Goal: Task Accomplishment & Management: Manage account settings

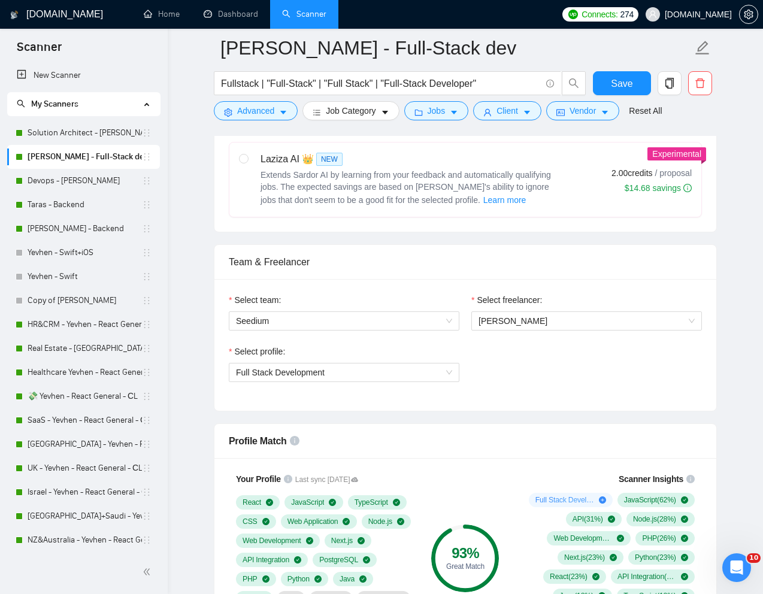
scroll to position [491, 0]
click at [362, 379] on span "Full Stack Development" at bounding box center [344, 373] width 216 height 18
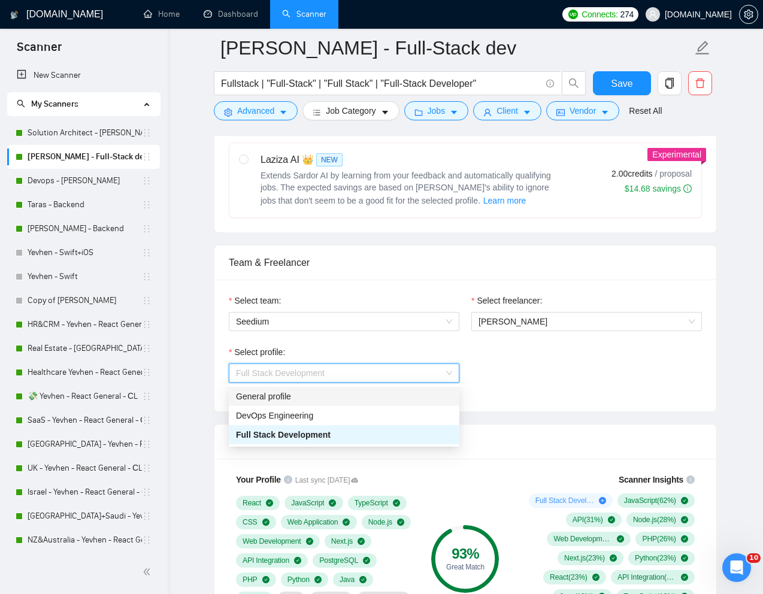
click at [337, 395] on div "General profile" at bounding box center [344, 396] width 216 height 13
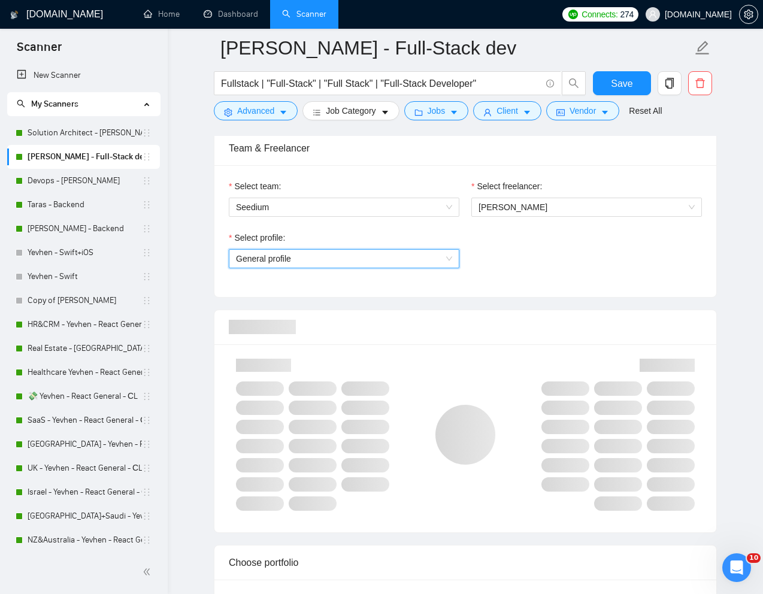
scroll to position [618, 0]
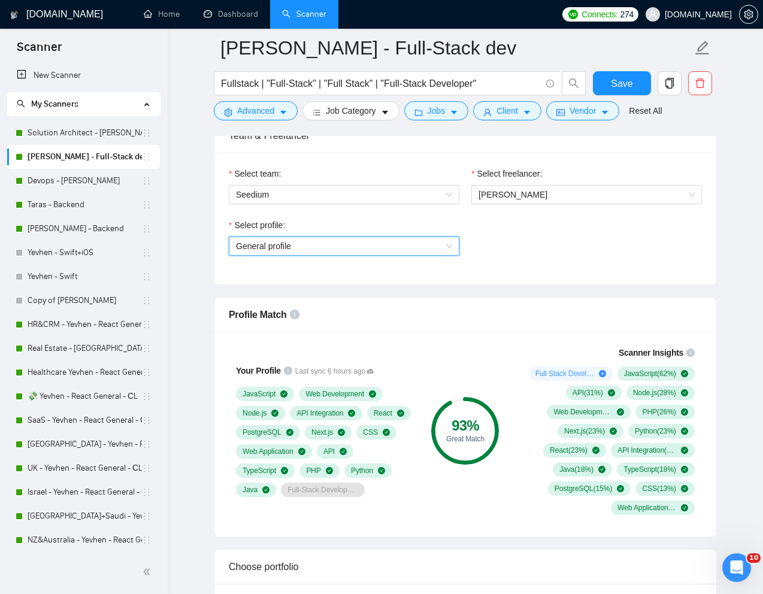
click at [438, 242] on span "General profile" at bounding box center [344, 246] width 216 height 18
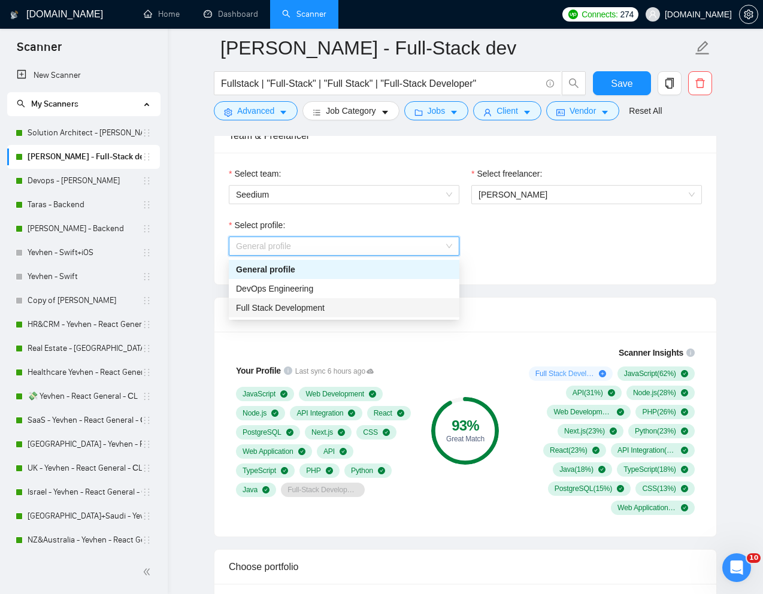
click at [359, 307] on div "Full Stack Development" at bounding box center [344, 307] width 216 height 13
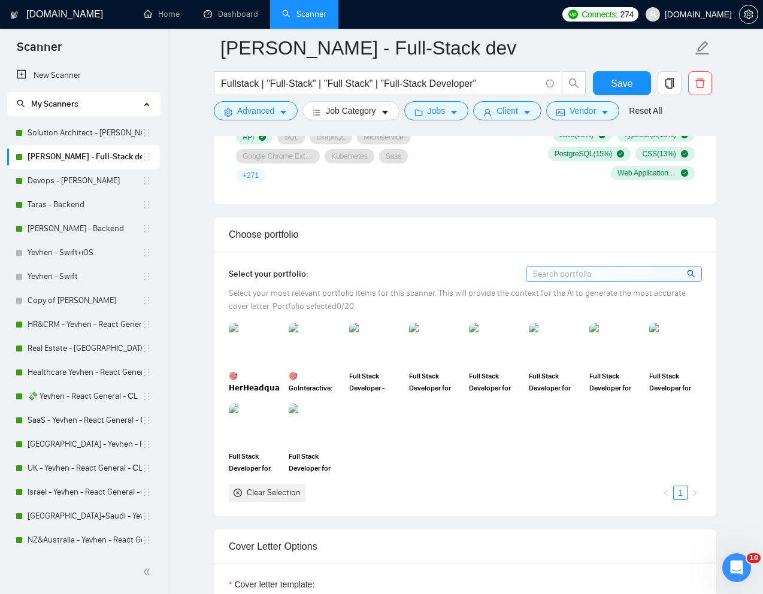
scroll to position [968, 0]
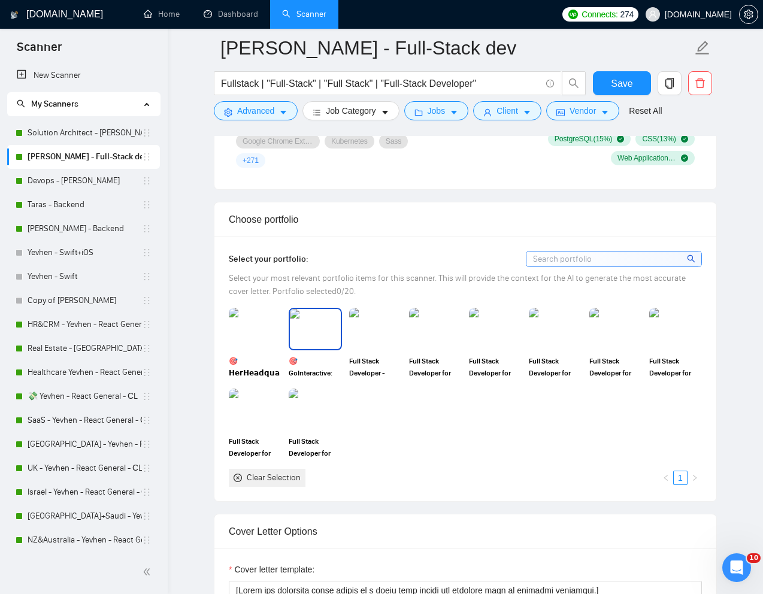
click at [318, 334] on img at bounding box center [315, 329] width 50 height 40
click at [376, 334] on img at bounding box center [375, 329] width 50 height 40
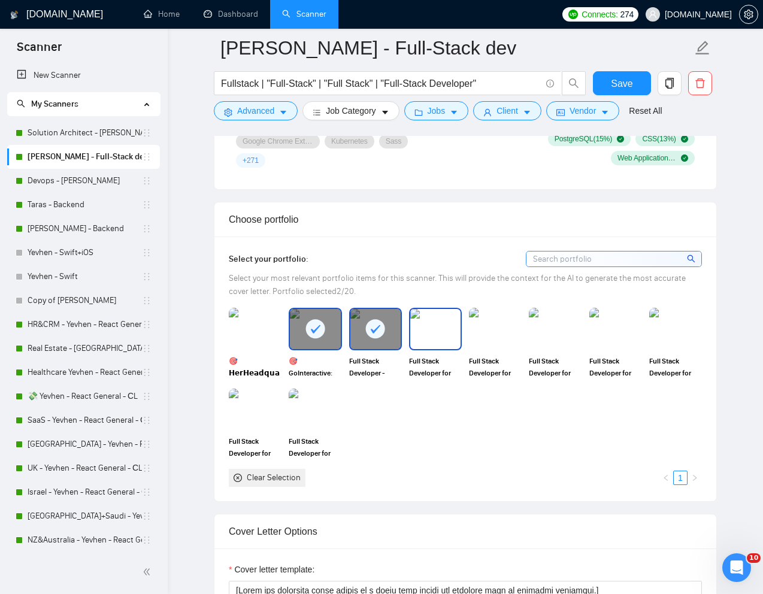
click at [429, 334] on img at bounding box center [435, 329] width 50 height 40
click at [484, 339] on img at bounding box center [495, 329] width 50 height 40
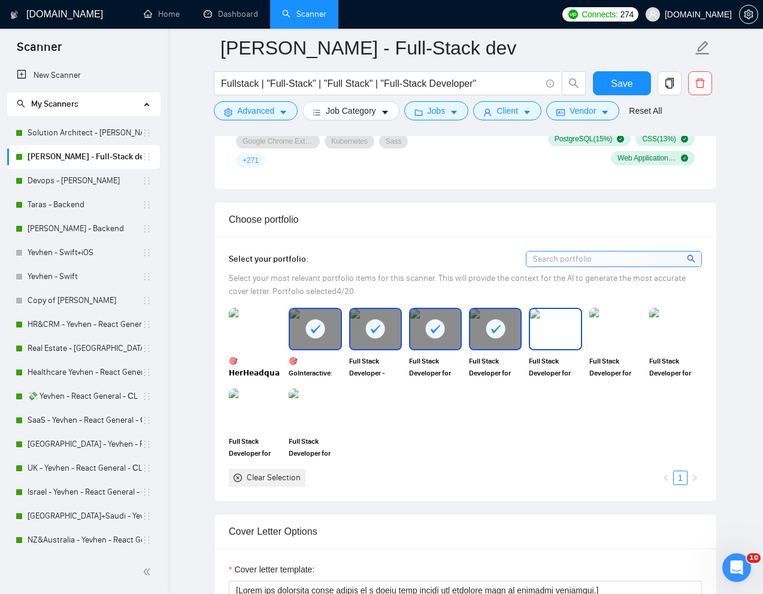
click at [560, 344] on img at bounding box center [555, 329] width 50 height 40
click at [599, 344] on img at bounding box center [615, 329] width 50 height 40
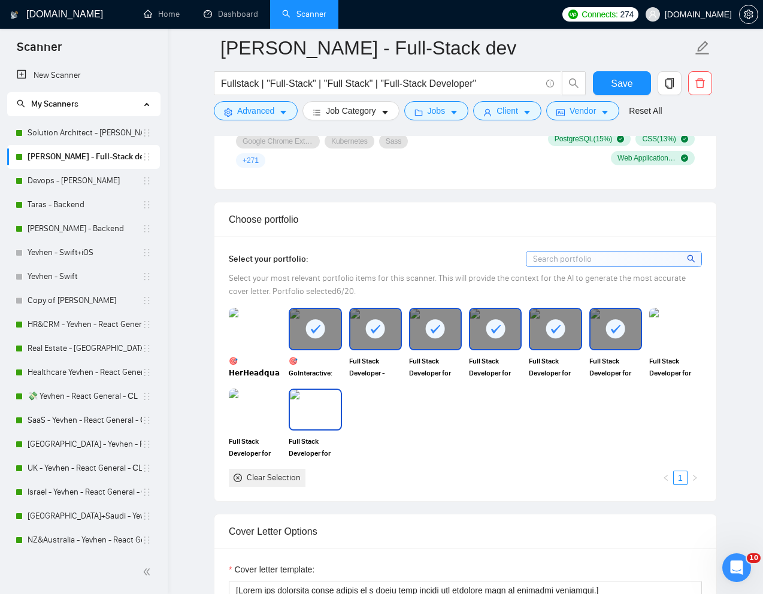
click at [324, 426] on img at bounding box center [315, 410] width 50 height 40
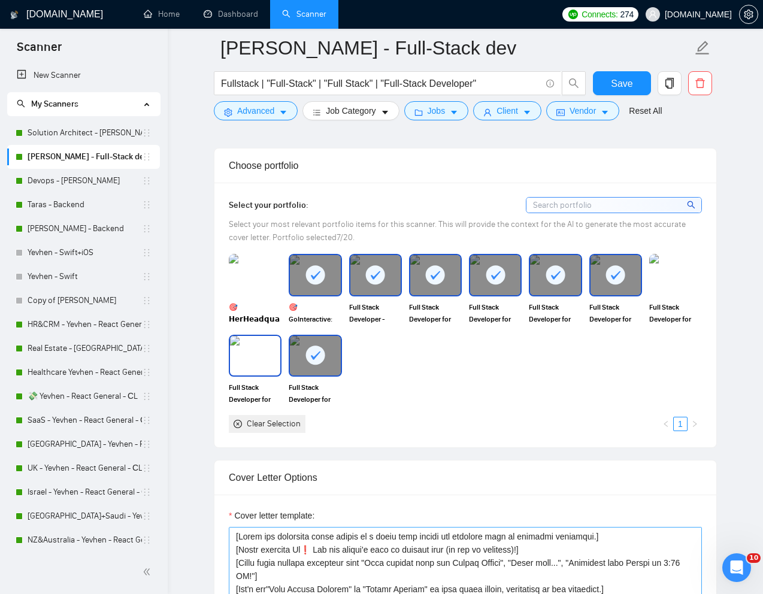
scroll to position [1014, 0]
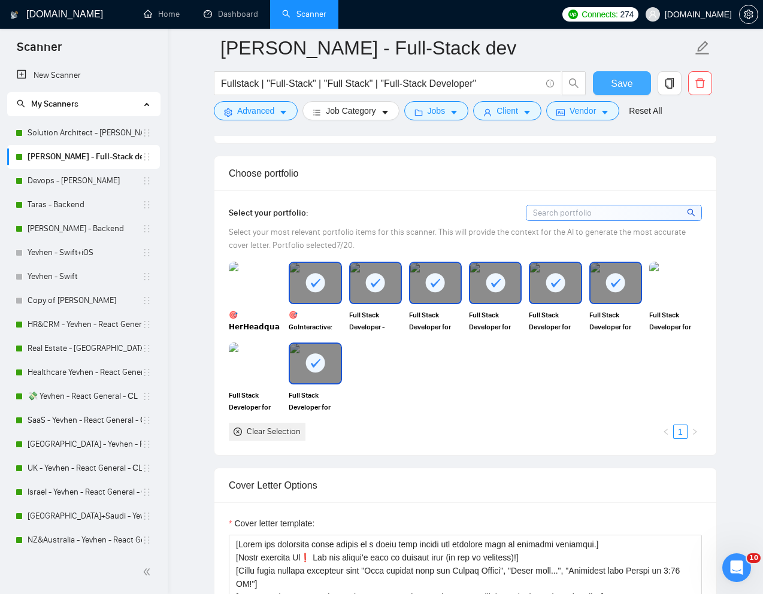
click at [631, 89] on span "Save" at bounding box center [621, 83] width 22 height 15
click at [93, 180] on link "Devops - [PERSON_NAME]" at bounding box center [85, 181] width 114 height 24
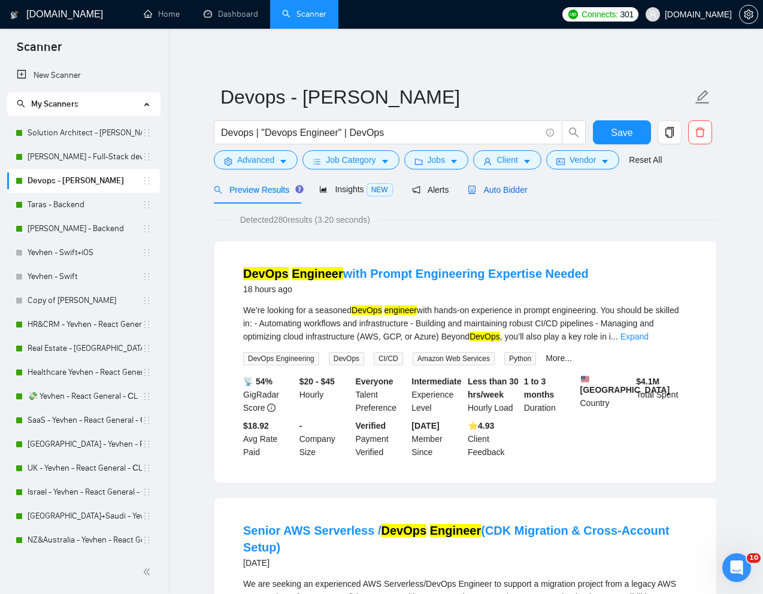
click at [508, 188] on span "Auto Bidder" at bounding box center [496, 190] width 59 height 10
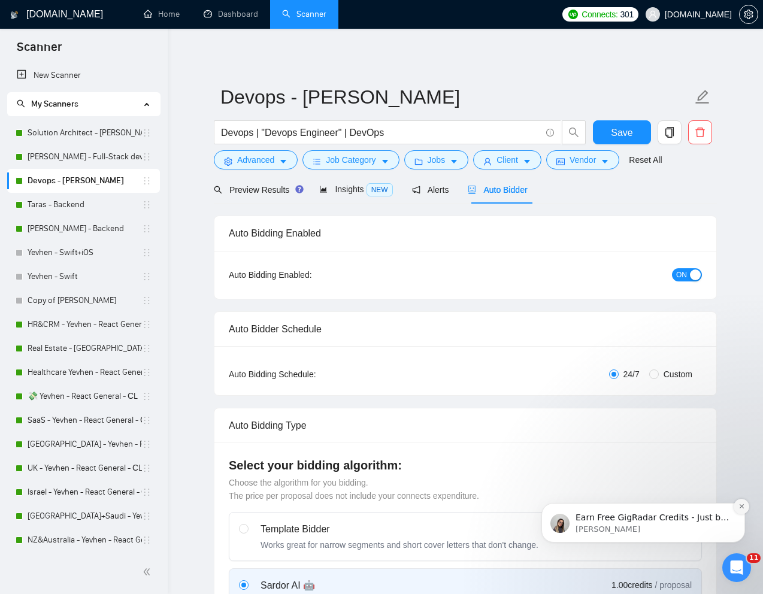
click at [738, 507] on icon "Dismiss notification" at bounding box center [741, 506] width 7 height 7
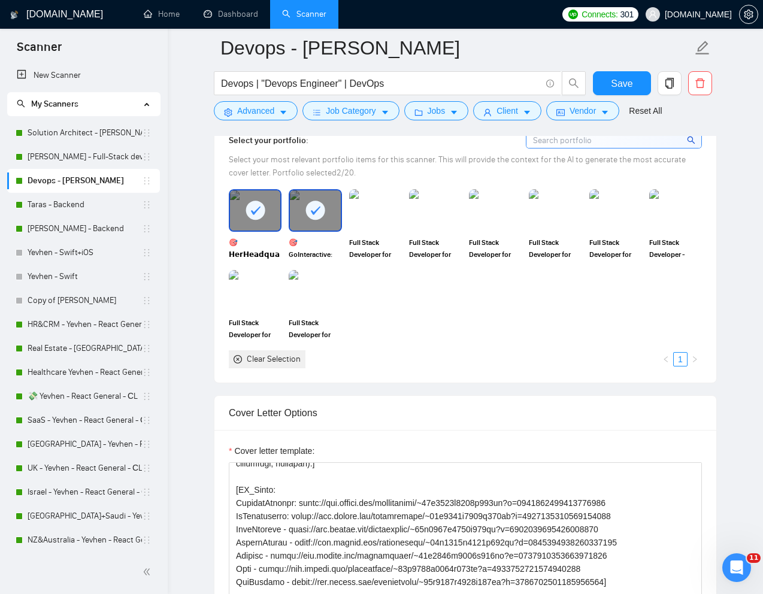
scroll to position [252, 0]
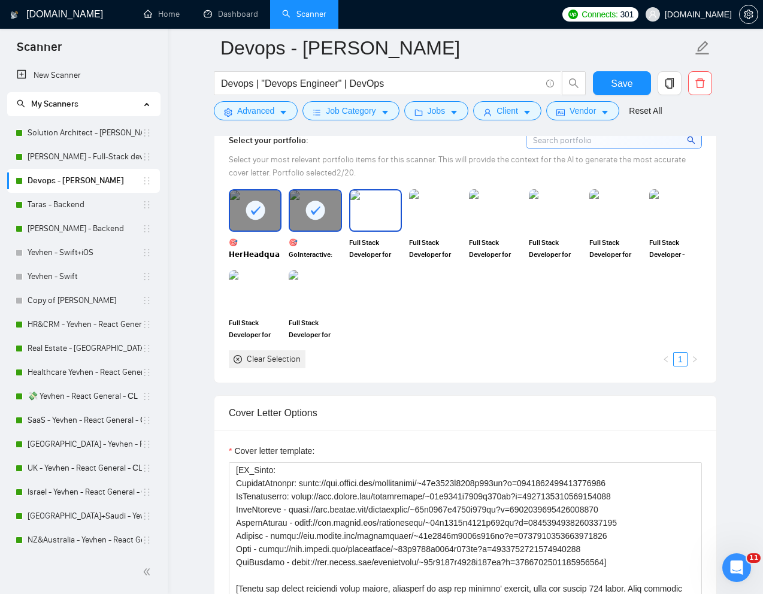
click at [372, 223] on img at bounding box center [375, 210] width 50 height 40
click at [430, 222] on img at bounding box center [435, 210] width 50 height 40
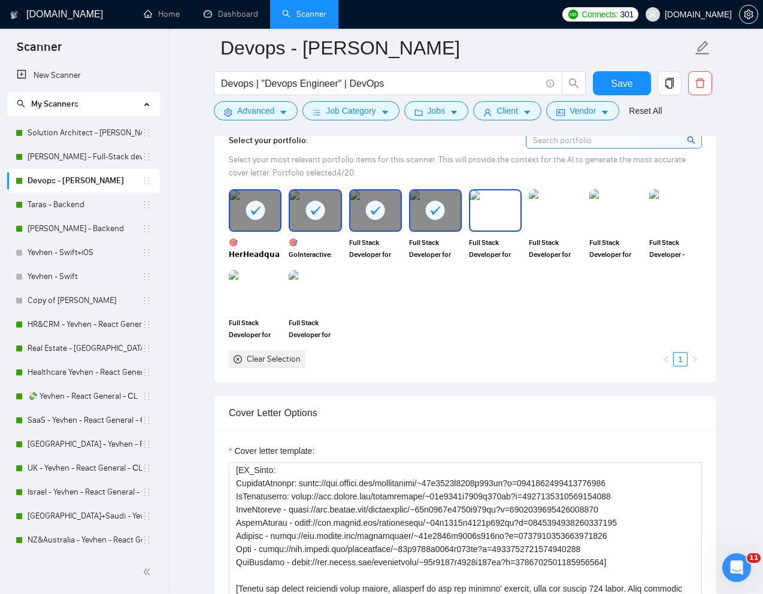
click at [496, 222] on img at bounding box center [495, 210] width 50 height 40
click at [553, 221] on img at bounding box center [555, 210] width 50 height 40
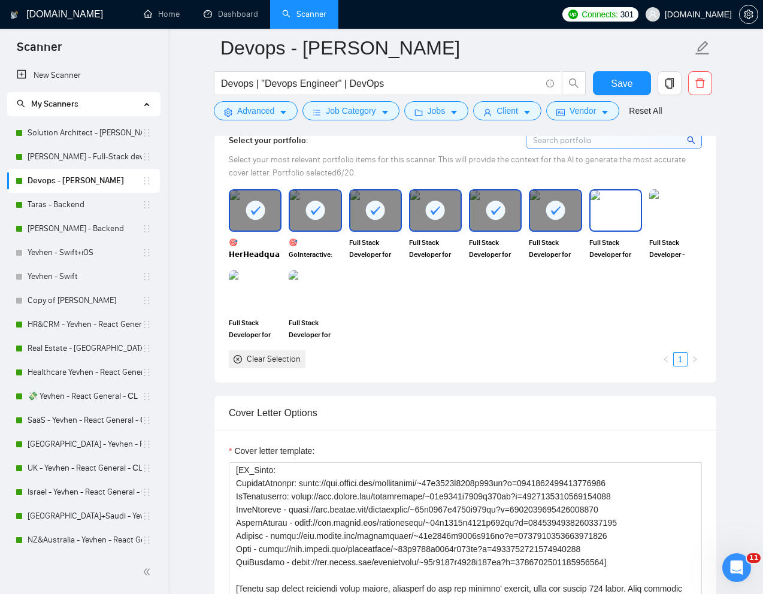
click at [614, 217] on img at bounding box center [615, 210] width 50 height 40
click at [668, 217] on img at bounding box center [675, 210] width 53 height 42
click at [275, 218] on div at bounding box center [255, 210] width 50 height 40
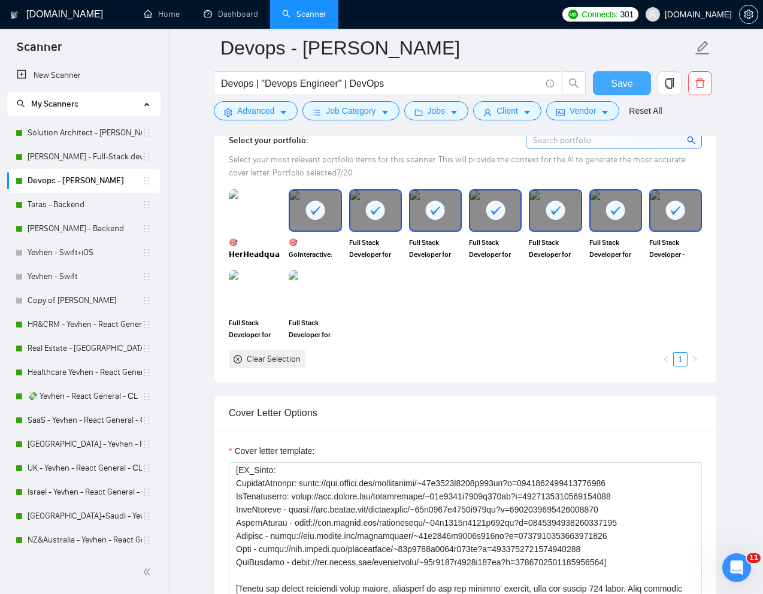
click at [627, 76] on span "Save" at bounding box center [621, 83] width 22 height 15
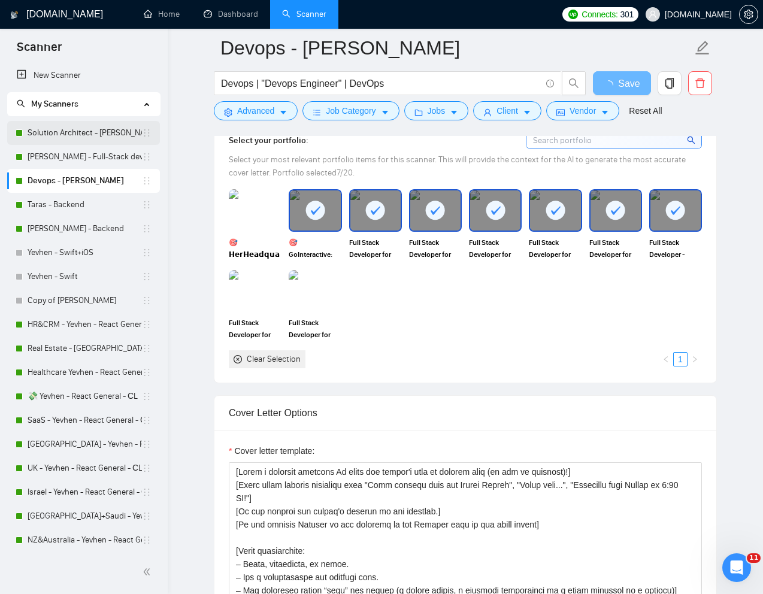
click at [86, 129] on link "Solution Architect - [PERSON_NAME]" at bounding box center [85, 133] width 114 height 24
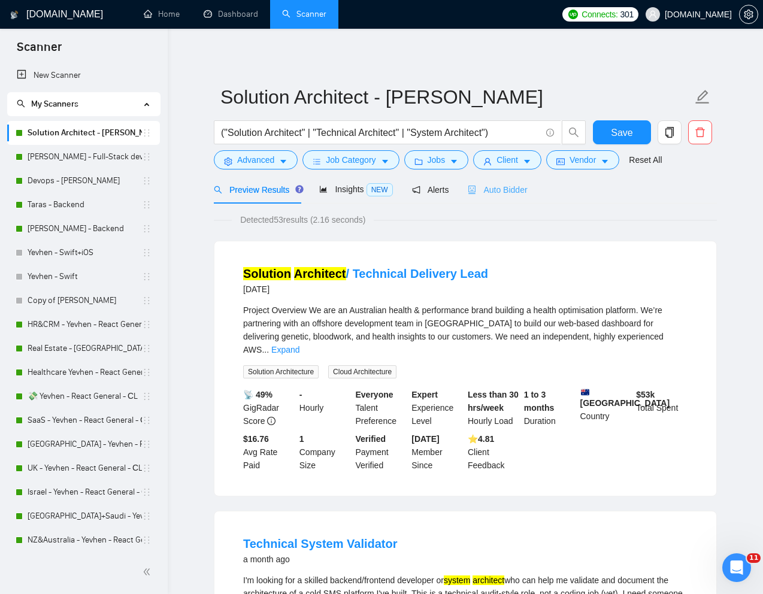
click at [511, 196] on div "Auto Bidder" at bounding box center [496, 189] width 59 height 28
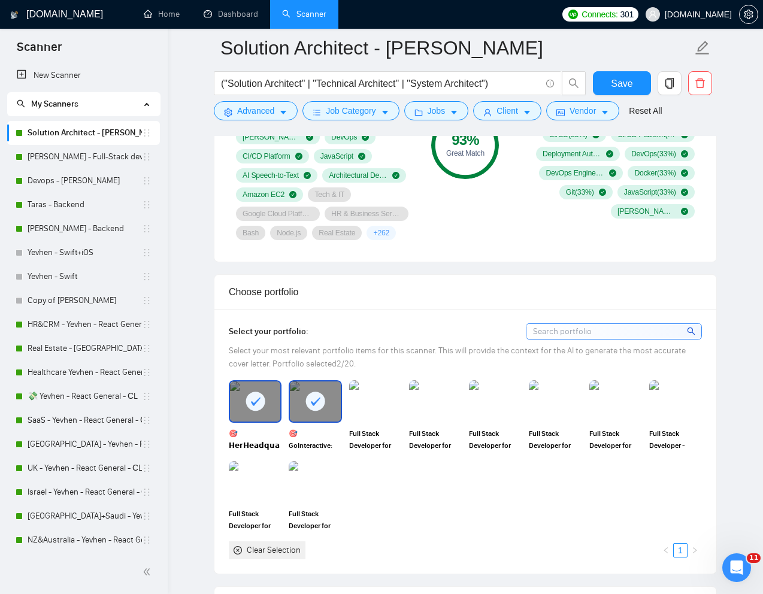
scroll to position [918, 0]
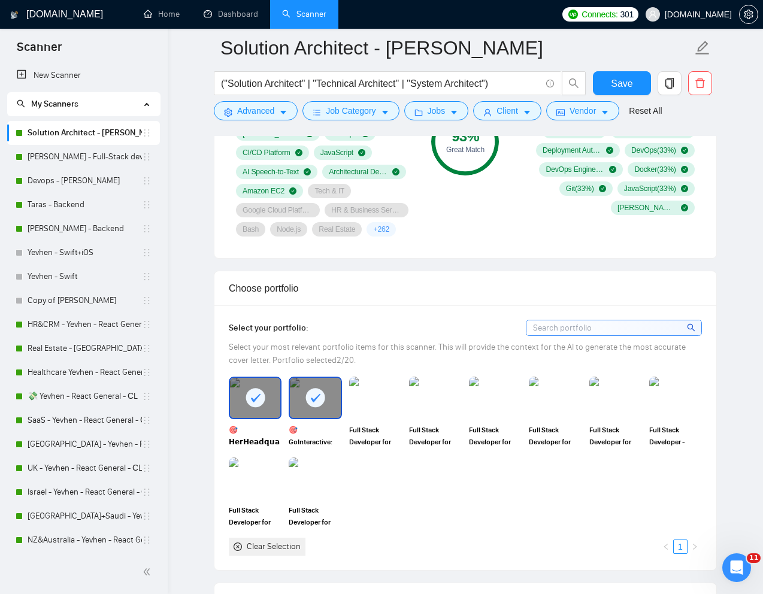
click at [262, 402] on rect at bounding box center [254, 397] width 19 height 19
click at [379, 407] on img at bounding box center [375, 398] width 50 height 40
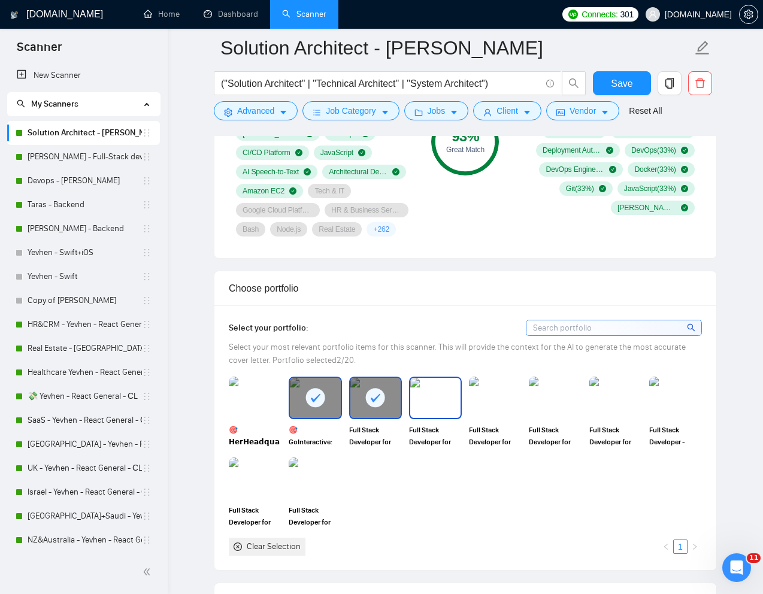
click at [423, 407] on img at bounding box center [435, 398] width 50 height 40
click at [502, 407] on img at bounding box center [495, 398] width 50 height 40
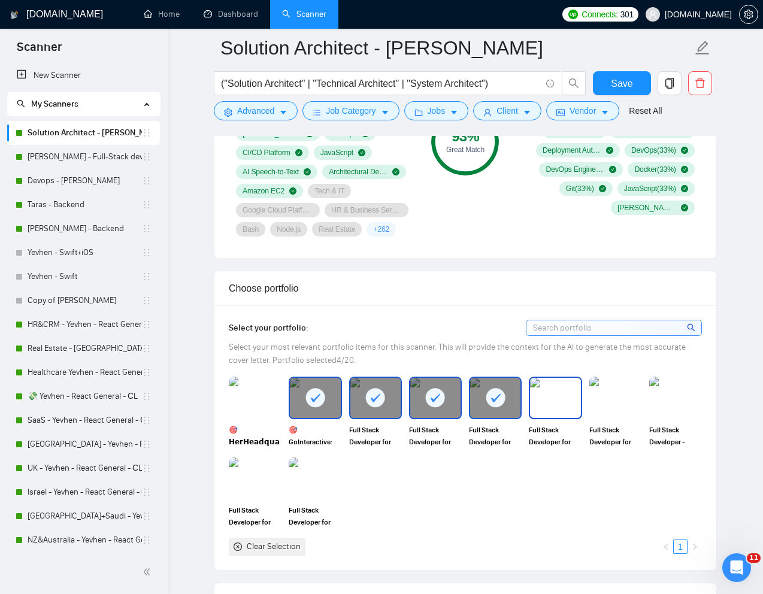
click at [548, 407] on img at bounding box center [555, 398] width 50 height 40
click at [599, 412] on img at bounding box center [615, 398] width 50 height 40
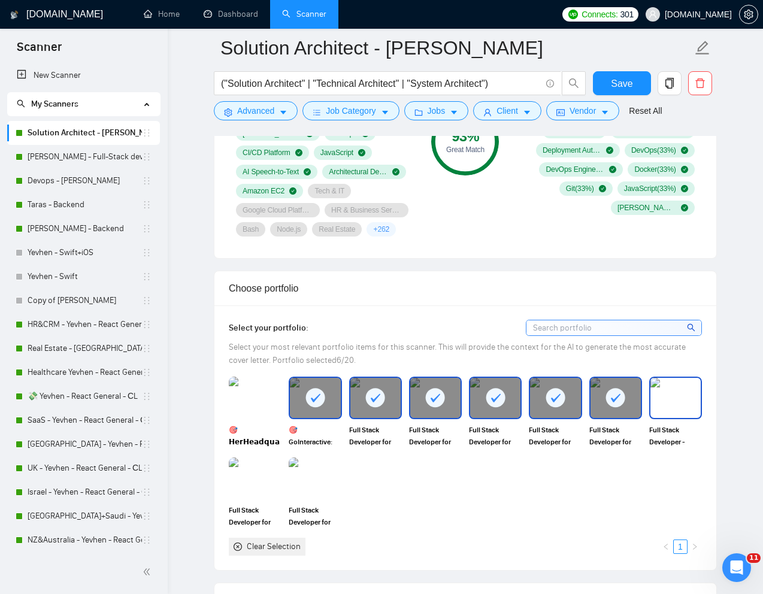
click at [675, 412] on img at bounding box center [675, 398] width 50 height 40
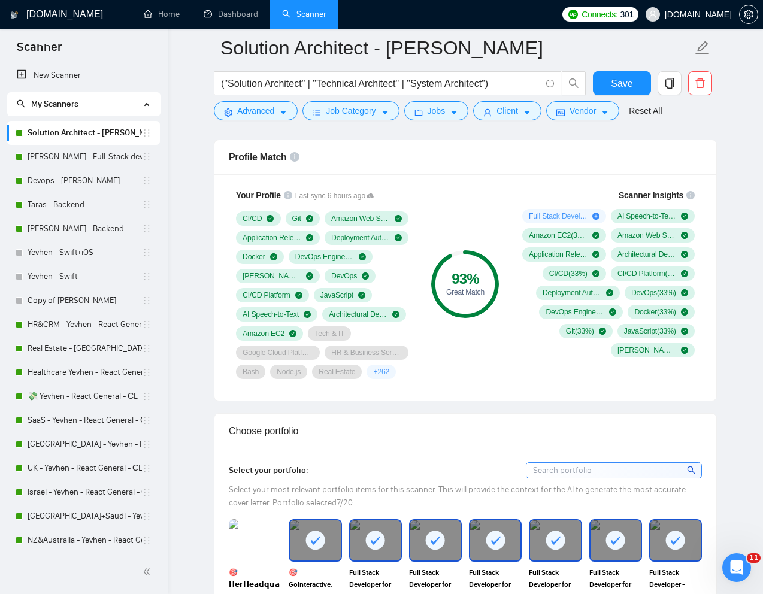
scroll to position [757, 0]
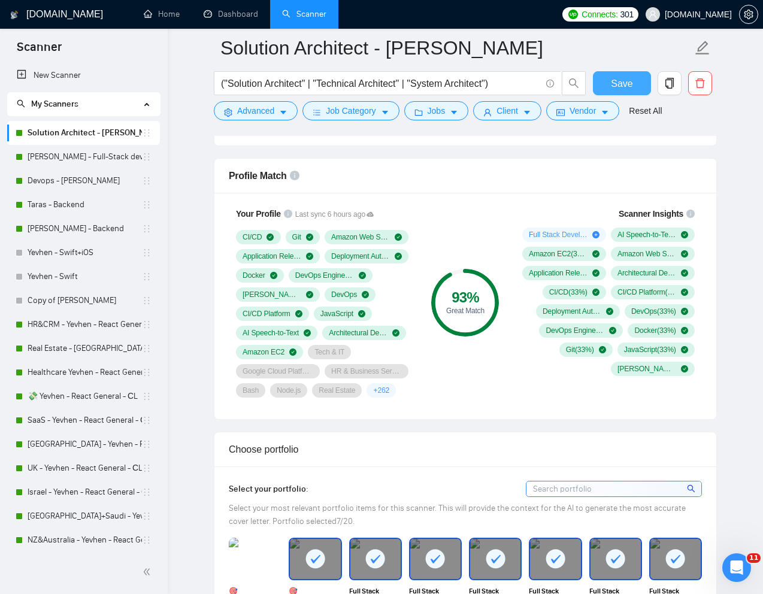
click at [631, 86] on span "Save" at bounding box center [621, 83] width 22 height 15
click at [63, 225] on link "[PERSON_NAME] - Backend" at bounding box center [85, 229] width 114 height 24
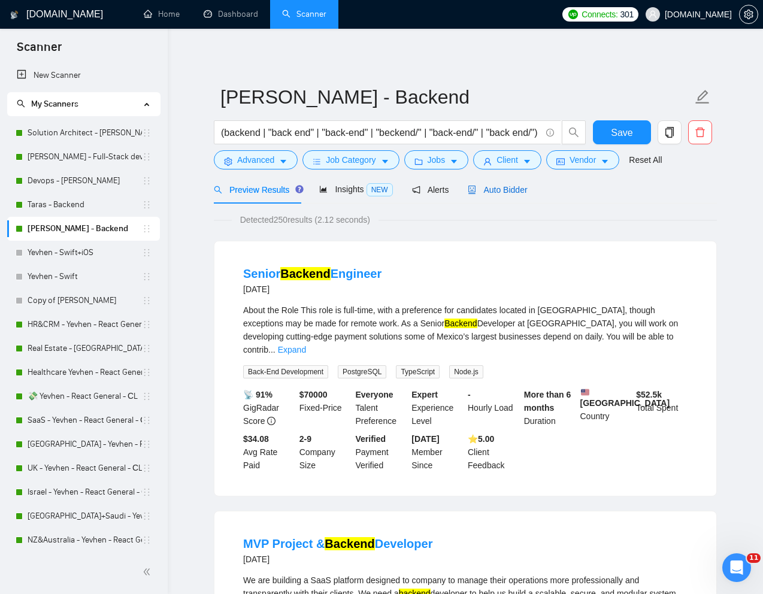
click at [514, 189] on span "Auto Bidder" at bounding box center [496, 190] width 59 height 10
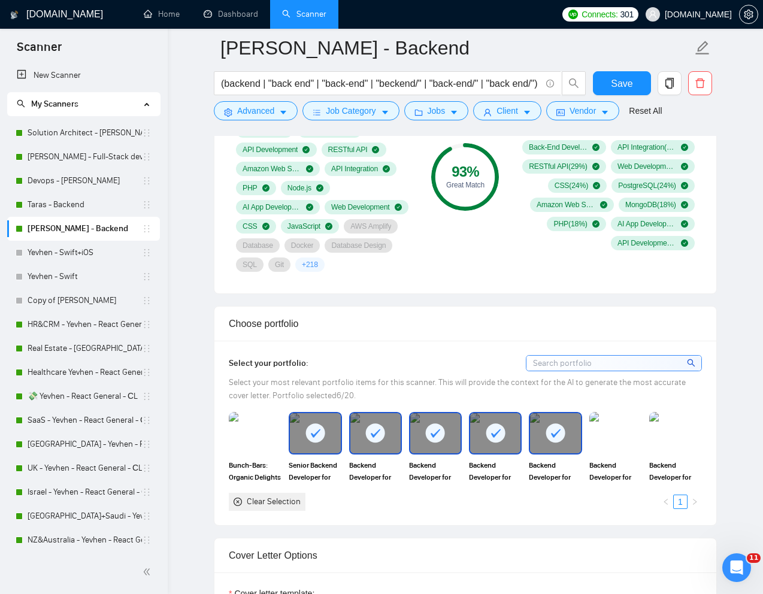
scroll to position [891, 0]
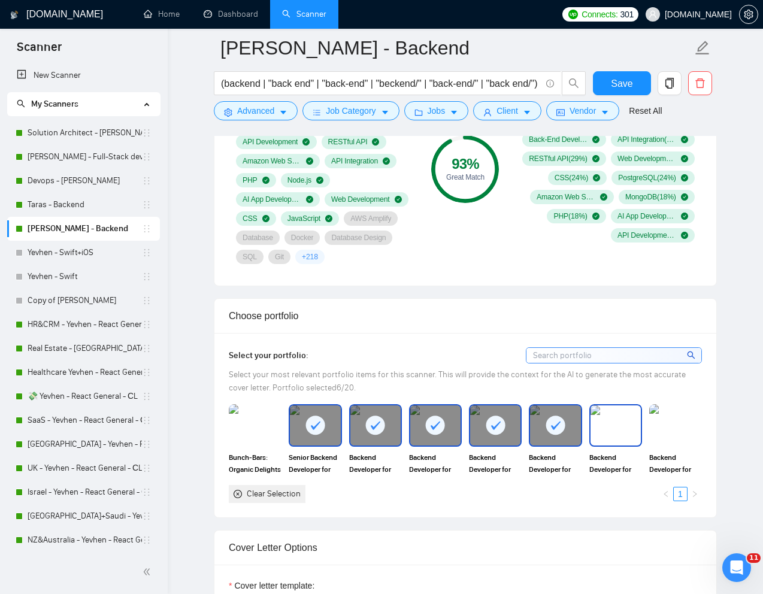
click at [608, 437] on img at bounding box center [615, 425] width 50 height 40
click at [650, 436] on img at bounding box center [675, 425] width 50 height 40
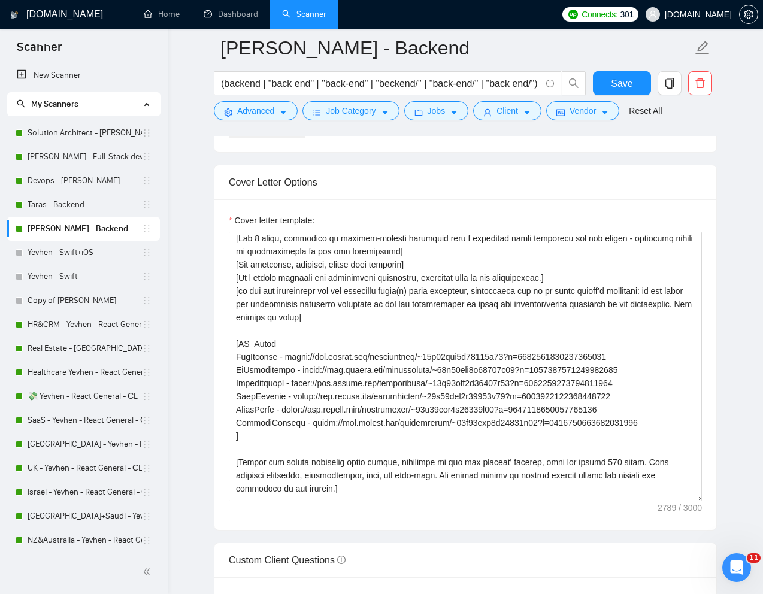
scroll to position [1266, 0]
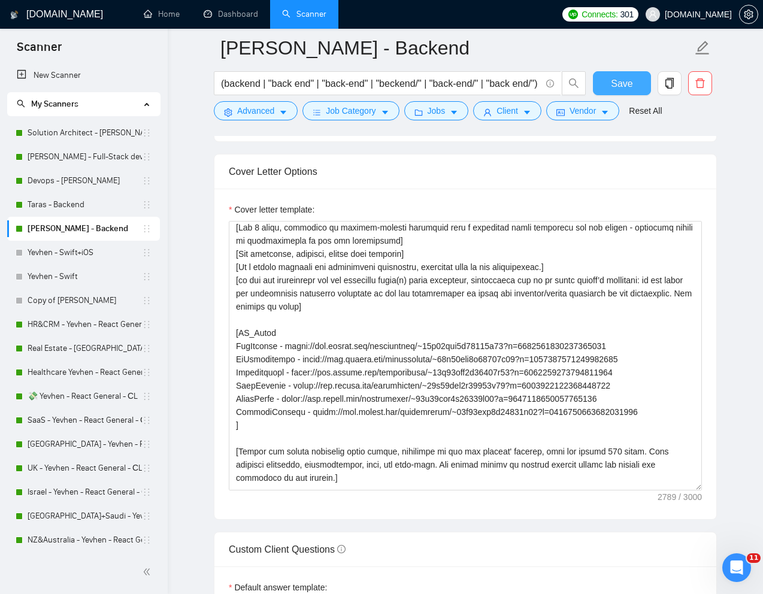
click at [631, 81] on span "Save" at bounding box center [621, 83] width 22 height 15
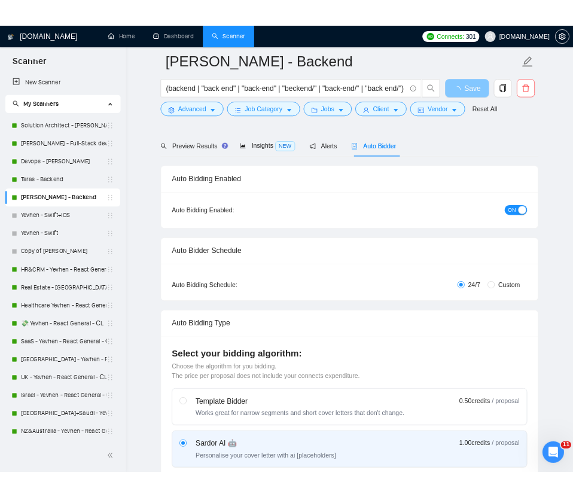
scroll to position [0, 0]
